Goal: Navigation & Orientation: Find specific page/section

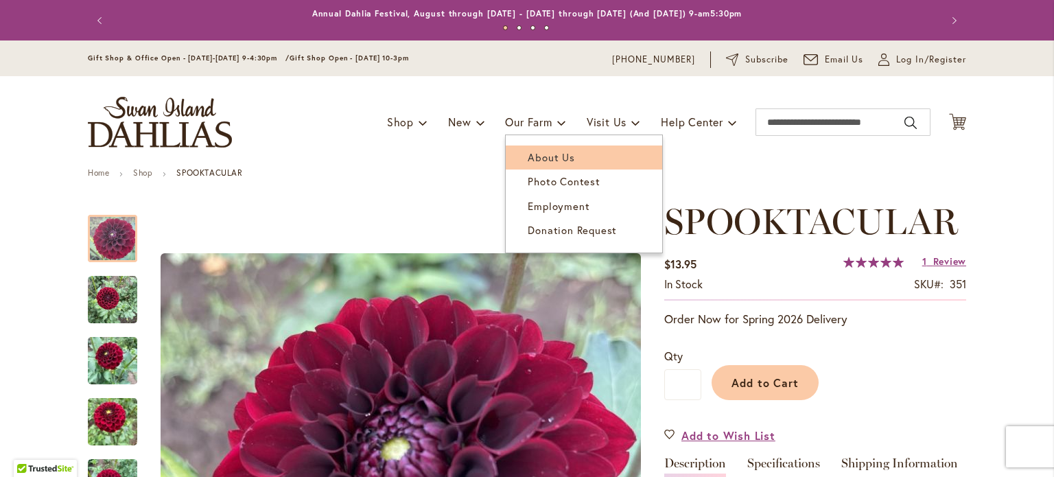
click at [529, 160] on span "About Us" at bounding box center [551, 157] width 47 height 14
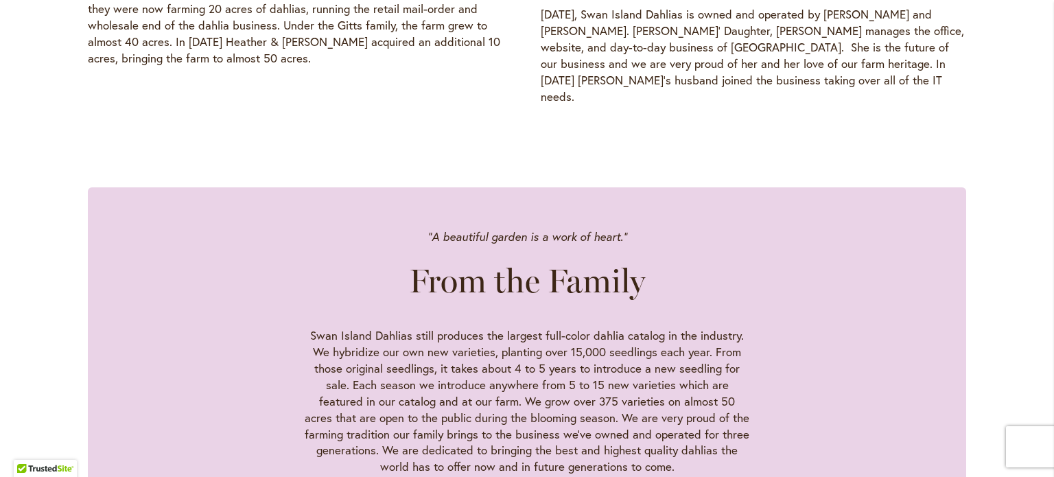
scroll to position [1098, 0]
